Goal: Communication & Community: Answer question/provide support

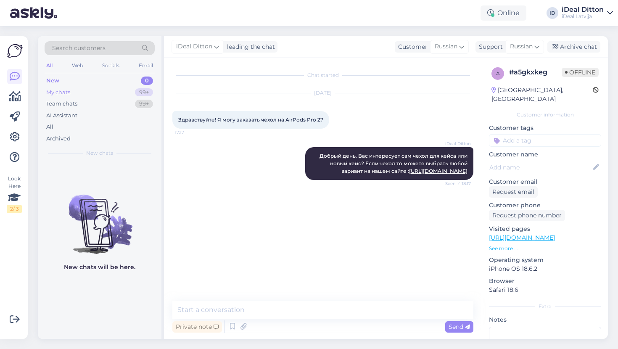
click at [56, 93] on div "My chats" at bounding box center [58, 92] width 24 height 8
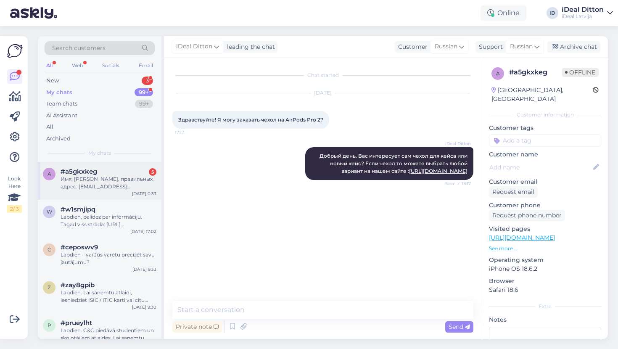
click at [92, 187] on div "Имя: [PERSON_NAME], правильных адрес: [EMAIL_ADDRESS][DOMAIN_NAME], Дата заказа…" at bounding box center [109, 182] width 96 height 15
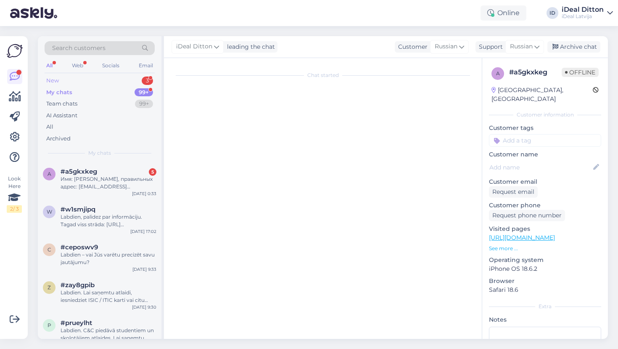
click at [68, 81] on div "New 3" at bounding box center [100, 81] width 110 height 12
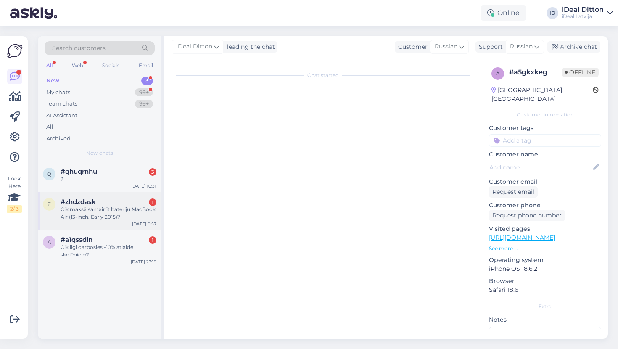
click at [103, 215] on div "Cik maksā samainīt bateriju MacBook Air (13-inch, Early 2015)?" at bounding box center [109, 213] width 96 height 15
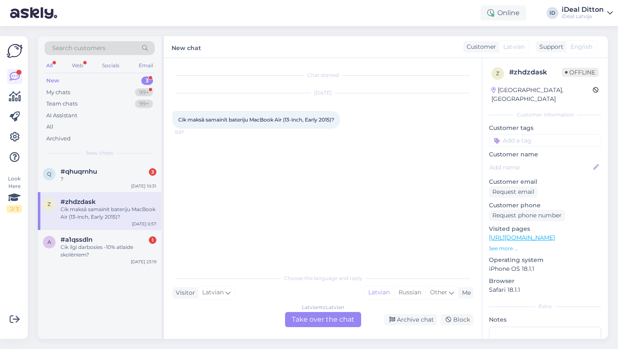
click at [322, 321] on div "Latvian to Latvian Take over the chat" at bounding box center [323, 319] width 76 height 15
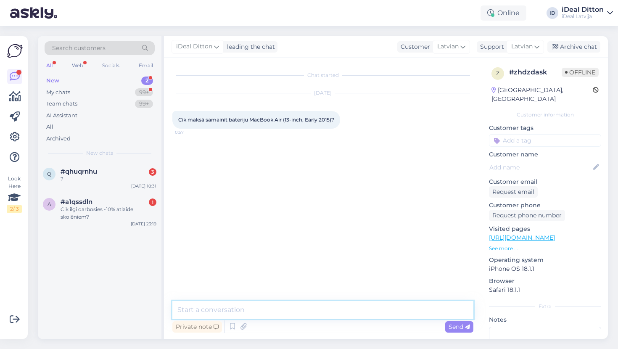
click at [311, 303] on textarea at bounding box center [322, 310] width 301 height 18
type textarea "Labdien. Tas izmaksas 218 euro."
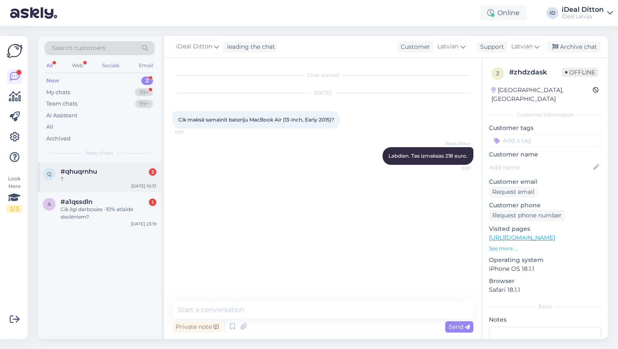
click at [100, 173] on div "#qhuqrnhu 3" at bounding box center [109, 172] width 96 height 8
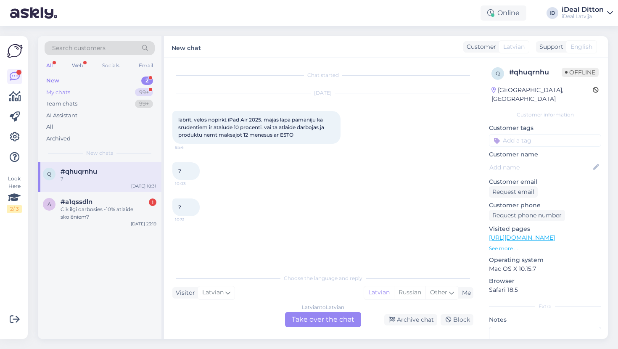
click at [70, 90] on div "My chats" at bounding box center [58, 92] width 24 height 8
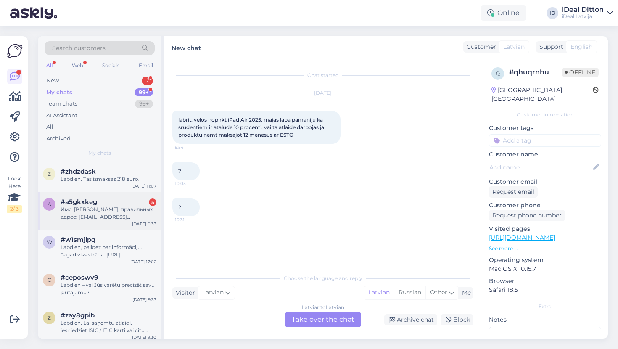
click at [105, 209] on div "Имя: [PERSON_NAME], правильных адрес: [EMAIL_ADDRESS][DOMAIN_NAME], Дата заказа…" at bounding box center [109, 213] width 96 height 15
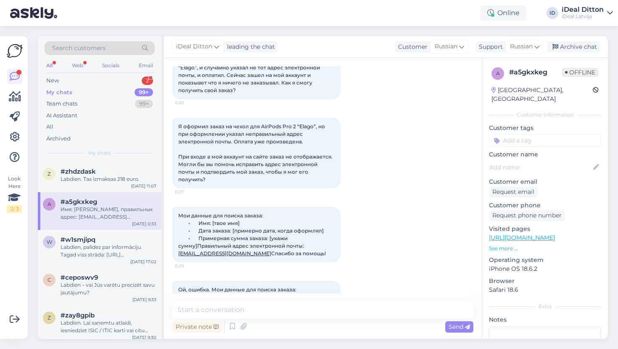
scroll to position [166, 0]
click at [61, 82] on div "New 2" at bounding box center [100, 81] width 110 height 12
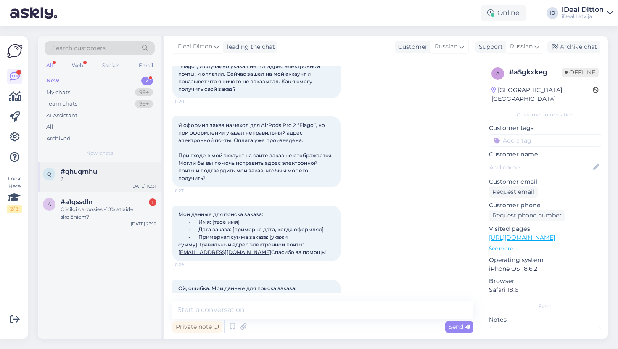
click at [122, 183] on div "q #qhuqrnhu ? [DATE] 10:31" at bounding box center [100, 177] width 124 height 30
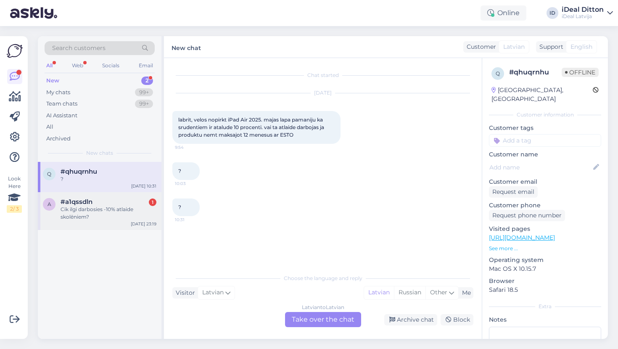
click at [112, 208] on div "Cik ilgi darbosies -10% atlaide skolēniem?" at bounding box center [109, 213] width 96 height 15
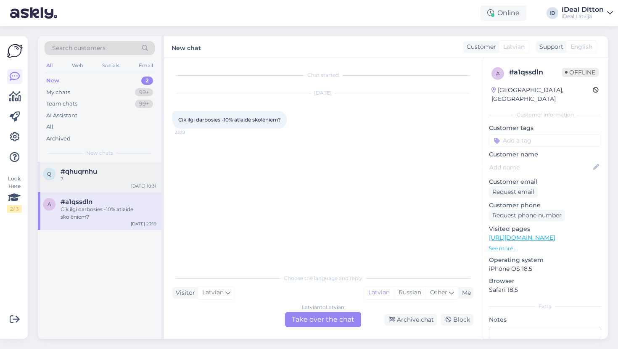
click at [117, 175] on div "?" at bounding box center [109, 179] width 96 height 8
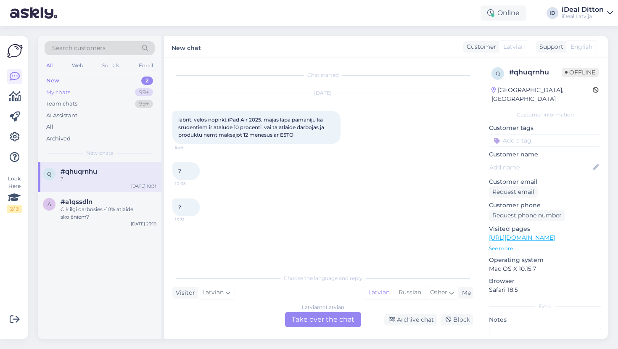
click at [57, 91] on div "My chats" at bounding box center [58, 92] width 24 height 8
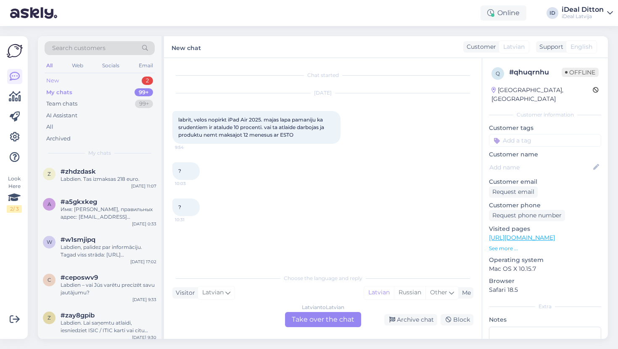
click at [71, 78] on div "New 2" at bounding box center [100, 81] width 110 height 12
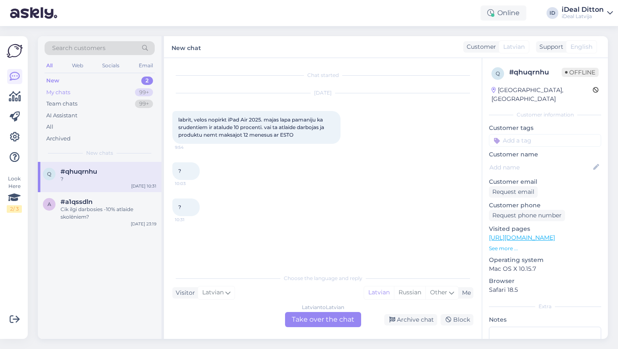
click at [53, 90] on div "My chats" at bounding box center [58, 92] width 24 height 8
